Goal: Information Seeking & Learning: Learn about a topic

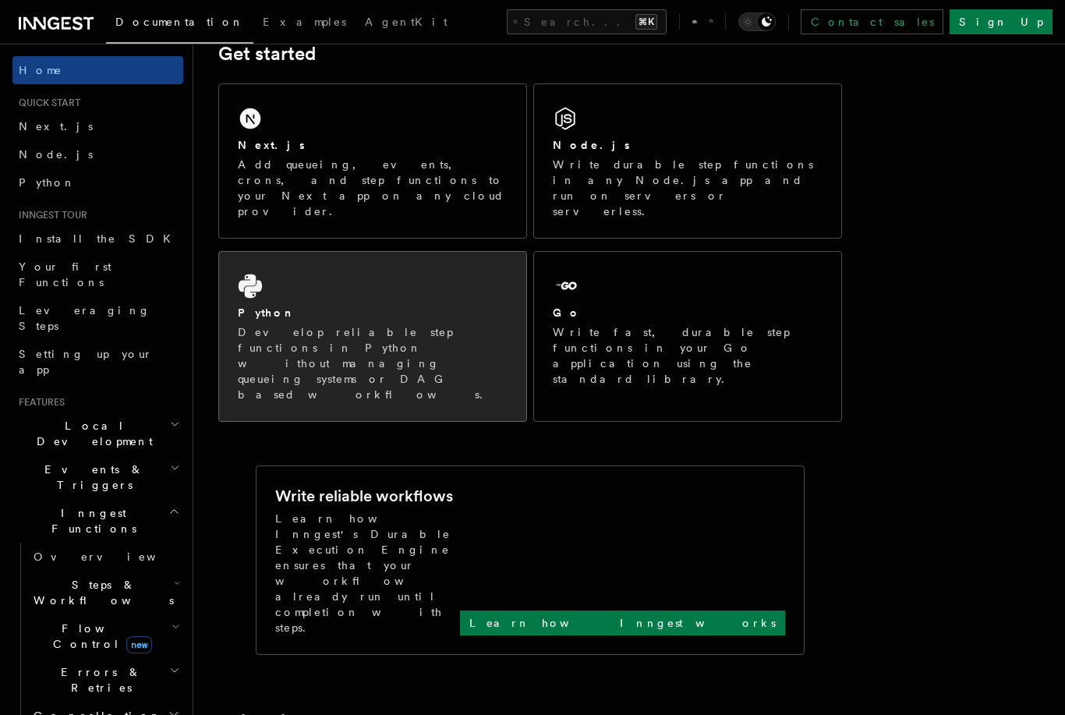
scroll to position [242, 0]
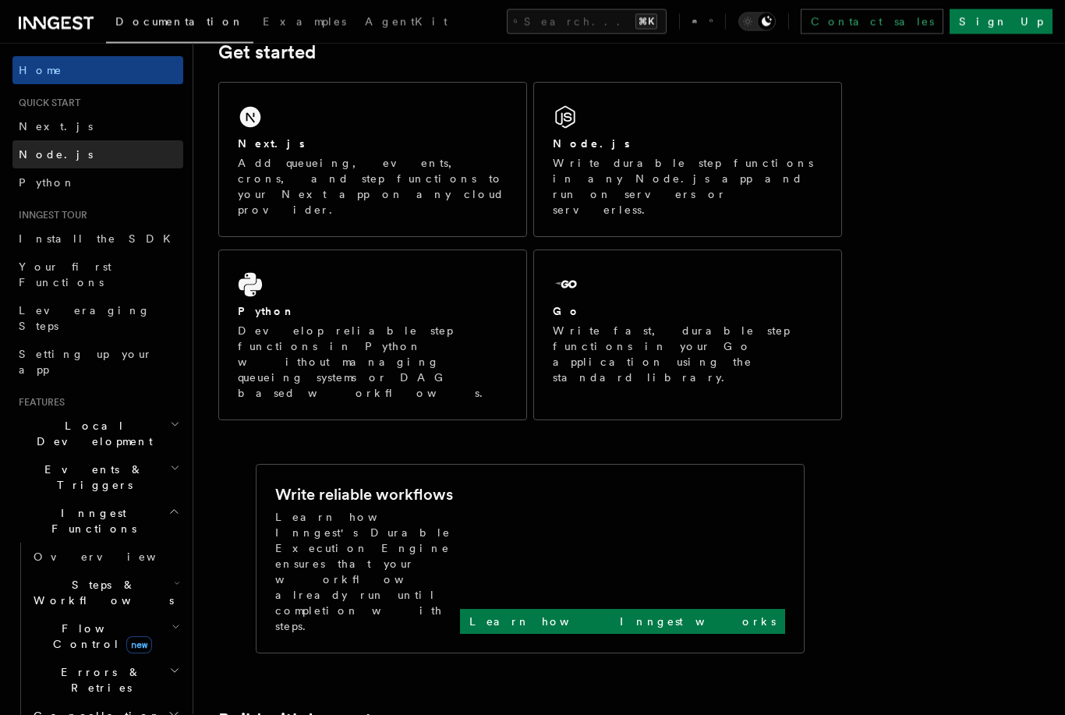
click at [76, 151] on link "Node.js" at bounding box center [97, 154] width 171 height 28
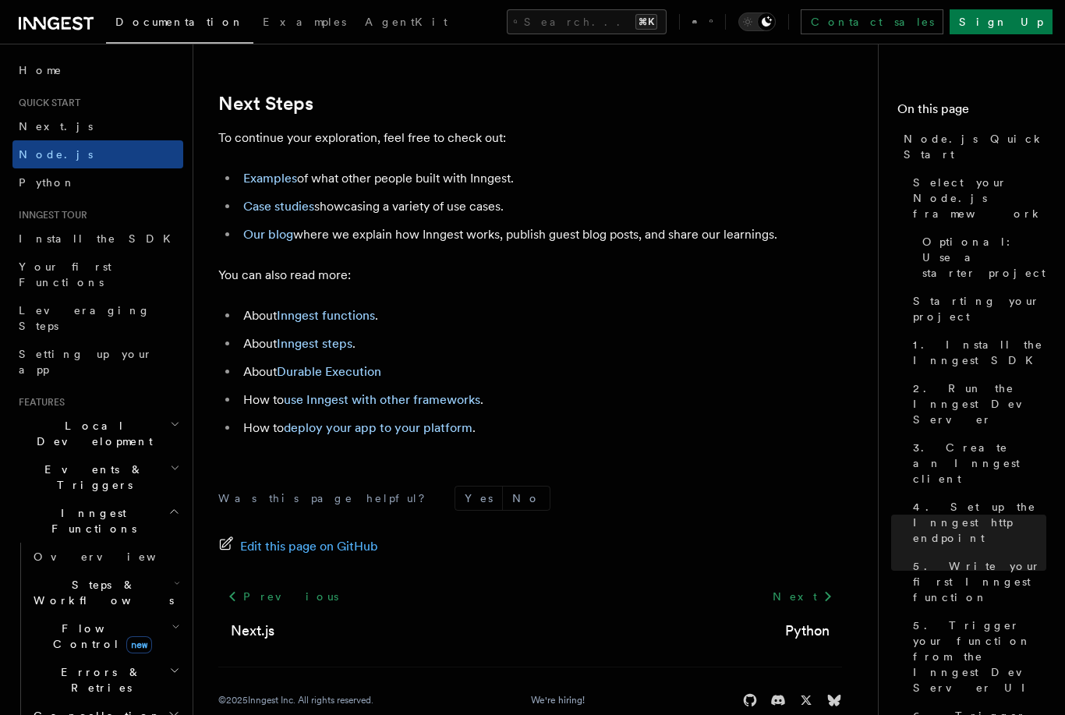
scroll to position [9730, 0]
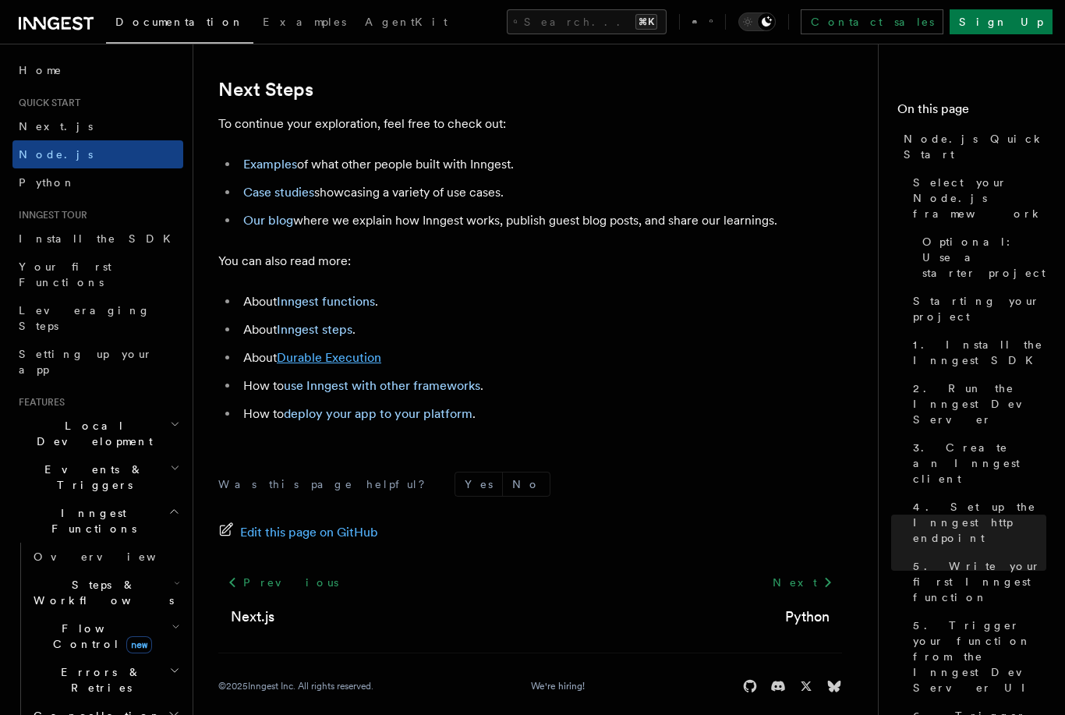
click at [345, 365] on link "Durable Execution" at bounding box center [329, 357] width 104 height 15
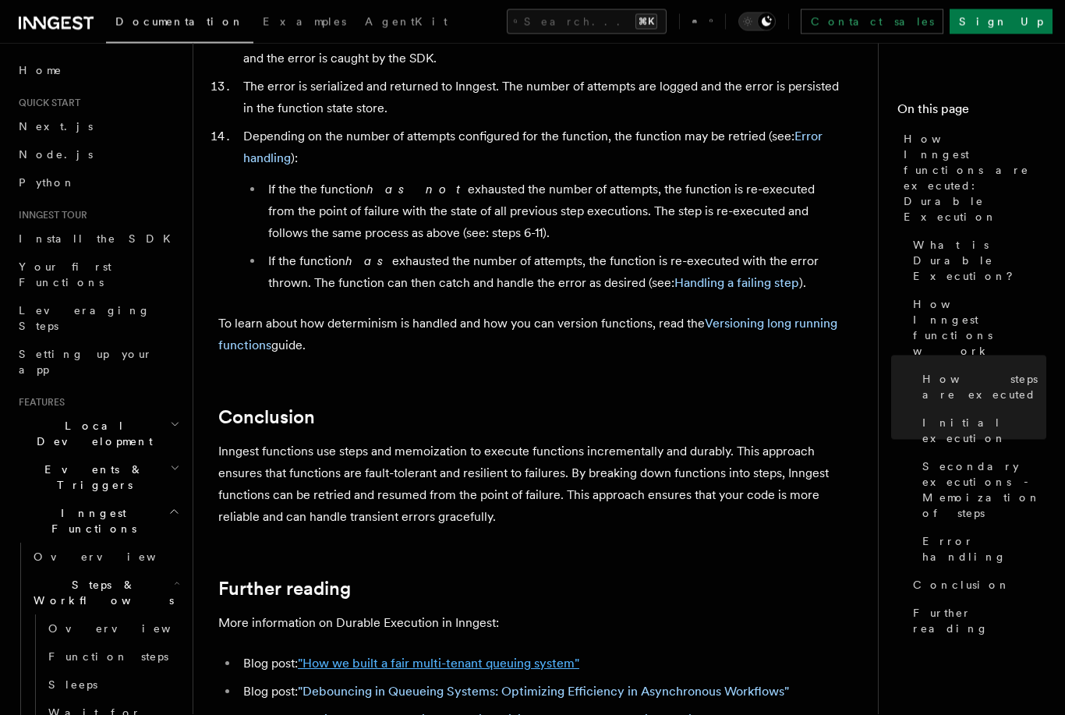
scroll to position [2692, 0]
click at [553, 712] on link ""Accidentally Quadratic: Evaluating trillions of event matches in real-time"" at bounding box center [506, 719] width 416 height 15
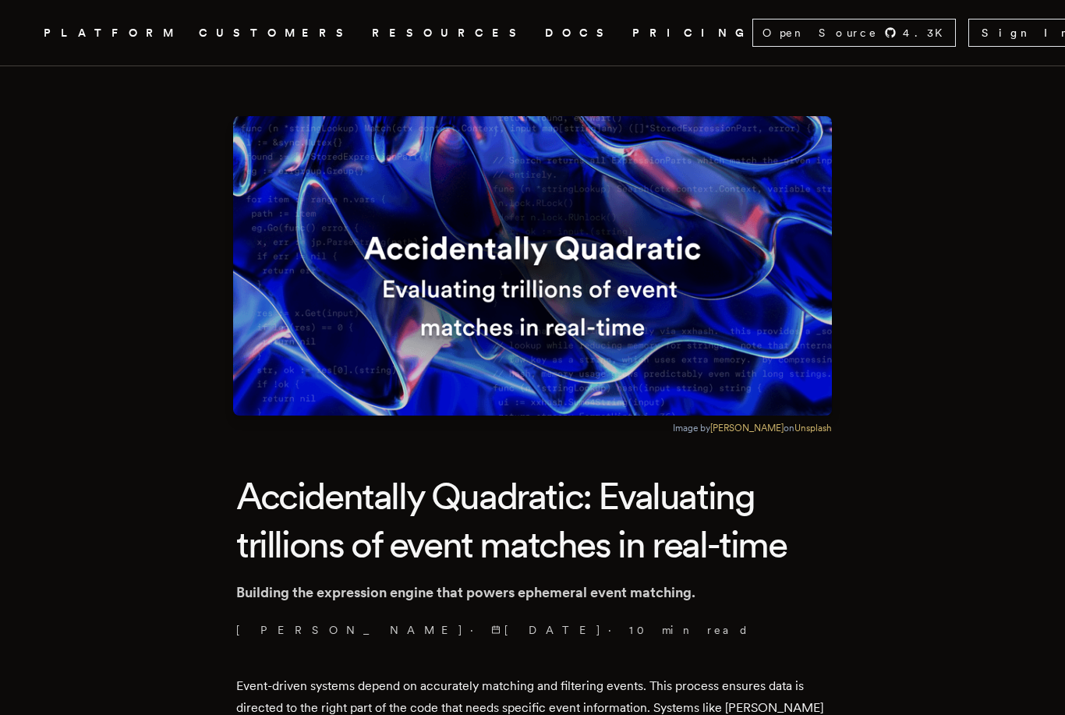
click at [632, 24] on link "PRICING" at bounding box center [692, 32] width 120 height 19
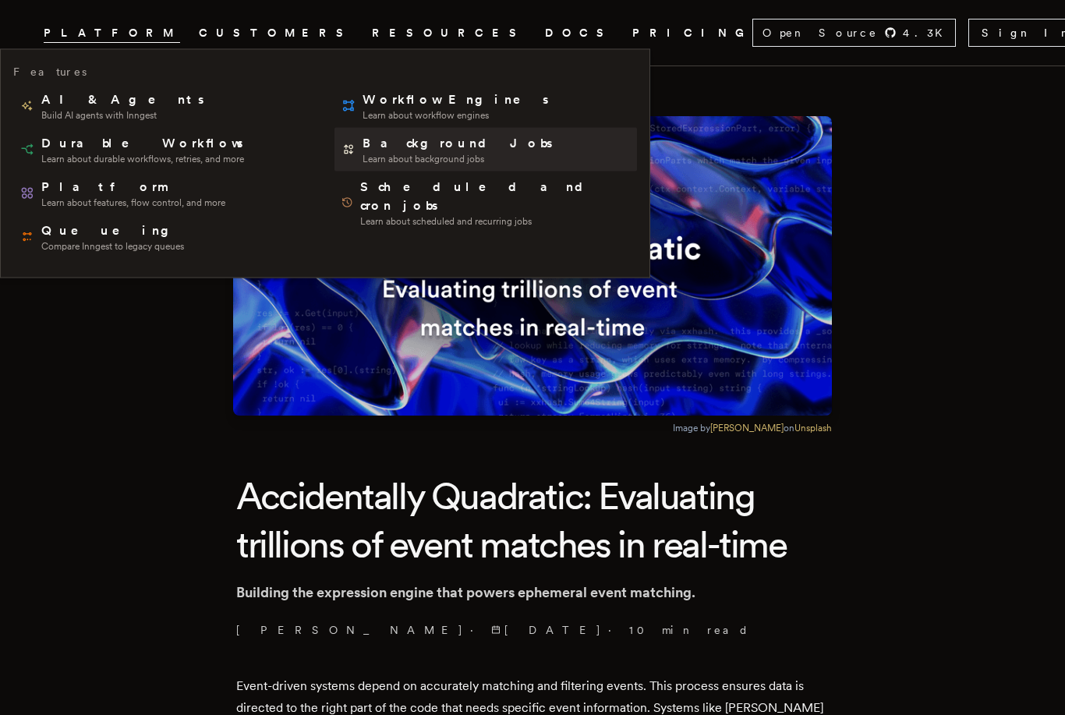
click at [362, 138] on span "Background Jobs" at bounding box center [458, 143] width 193 height 19
